Goal: Find specific page/section: Find specific page/section

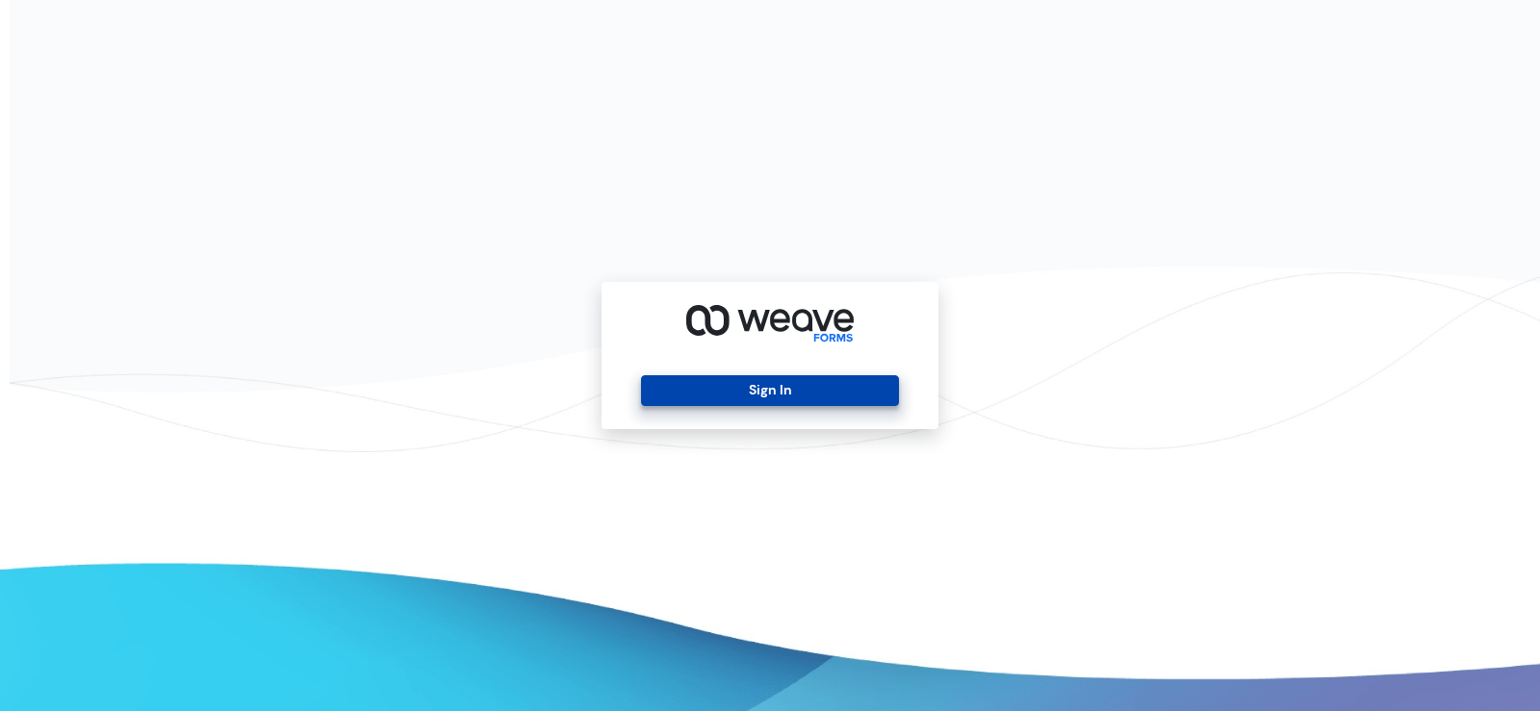
click at [771, 386] on button "Sign In" at bounding box center [769, 390] width 257 height 31
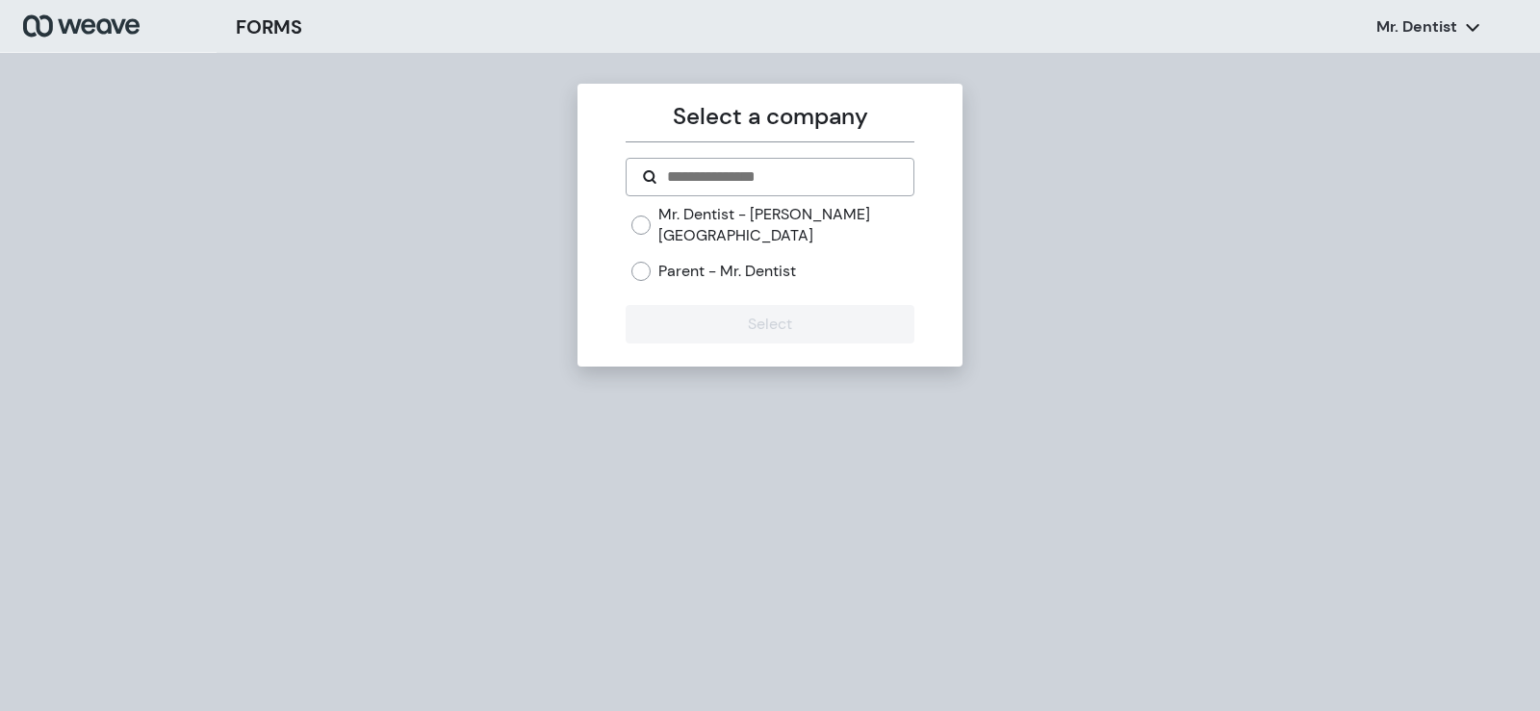
click at [735, 220] on label "Mr. Dentist - [PERSON_NAME][GEOGRAPHIC_DATA]" at bounding box center [785, 224] width 255 height 41
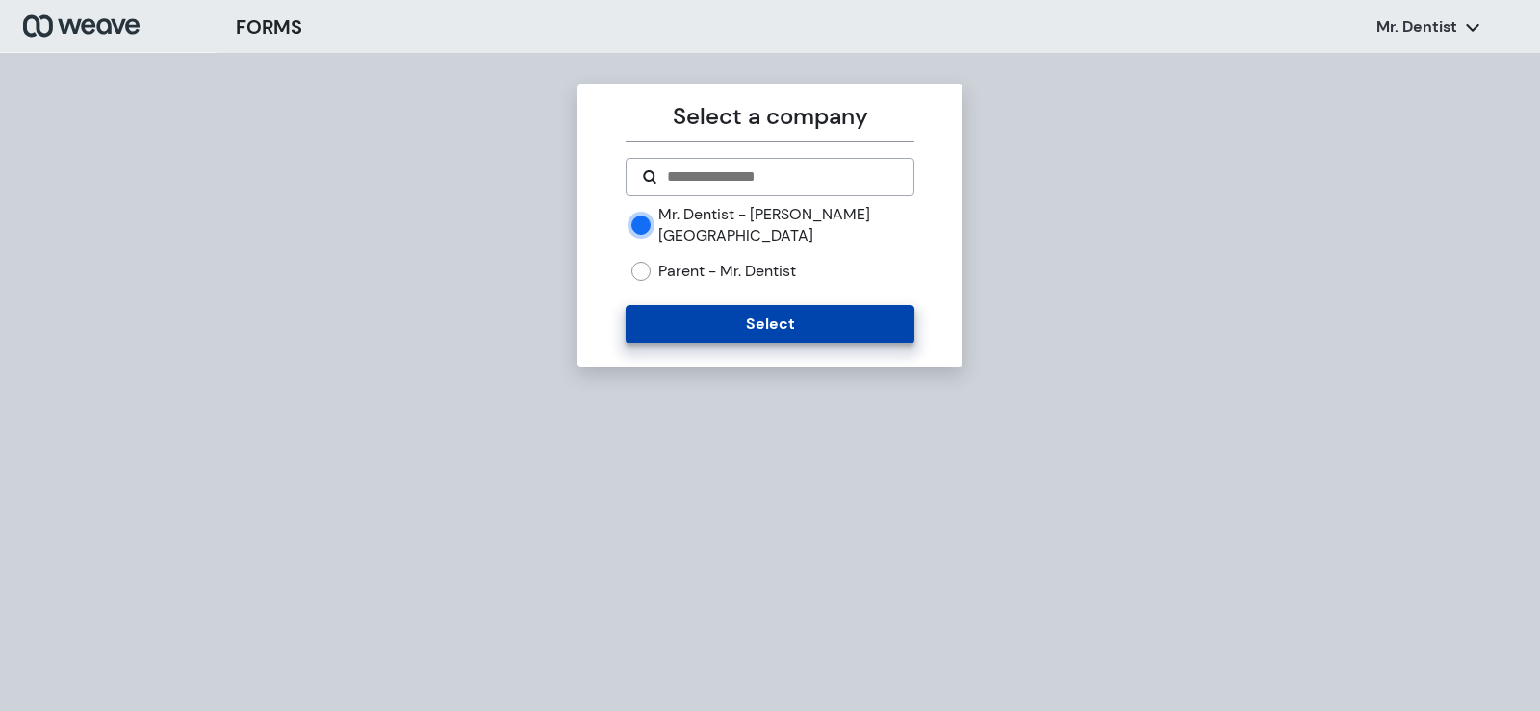
click at [733, 305] on button "Select" at bounding box center [770, 324] width 288 height 39
